Goal: Use online tool/utility: Utilize a website feature to perform a specific function

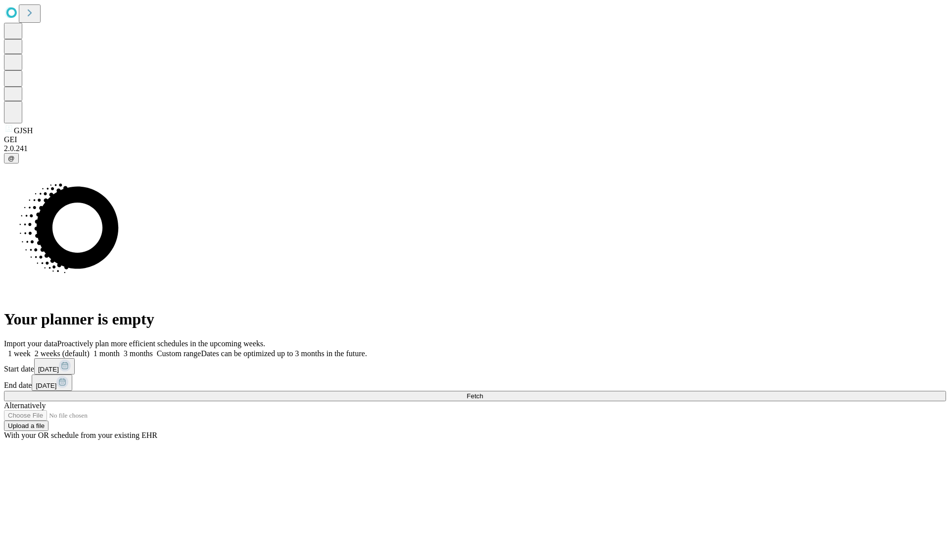
click at [483, 392] on span "Fetch" at bounding box center [475, 395] width 16 height 7
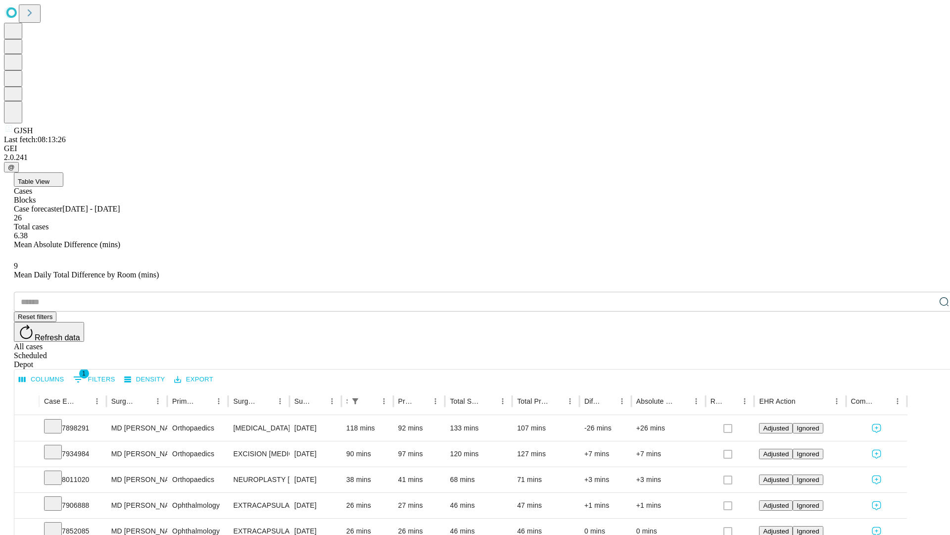
click at [50, 178] on span "Table View" at bounding box center [34, 181] width 32 height 7
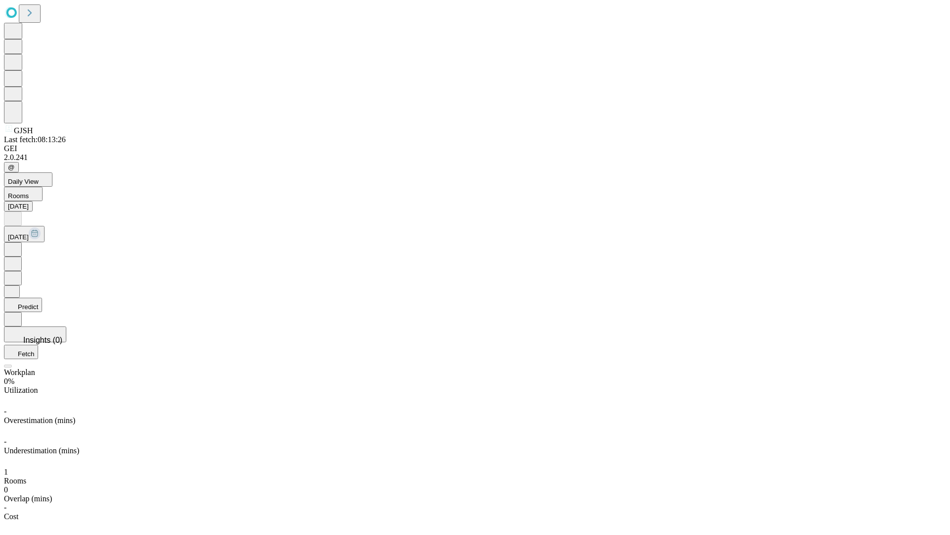
click at [42, 298] on button "Predict" at bounding box center [23, 305] width 38 height 14
